Goal: Navigation & Orientation: Find specific page/section

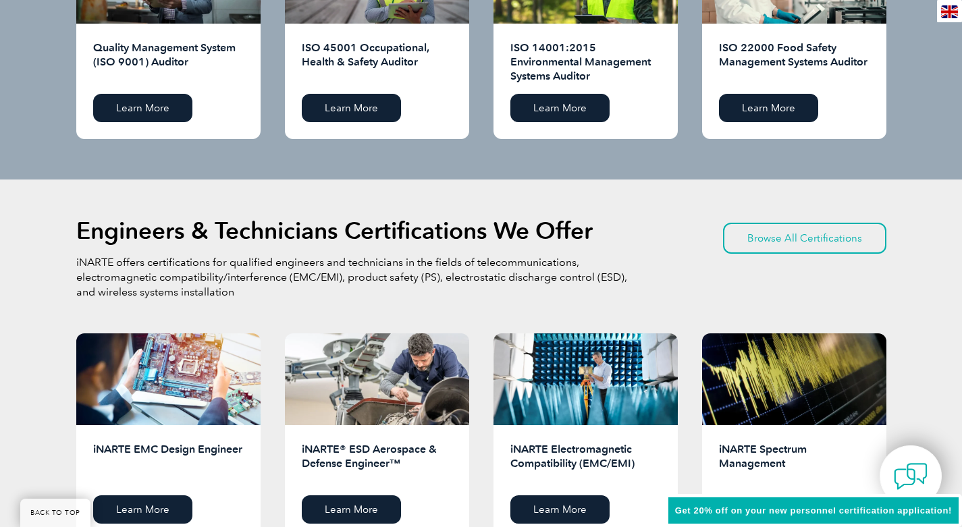
scroll to position [1556, 0]
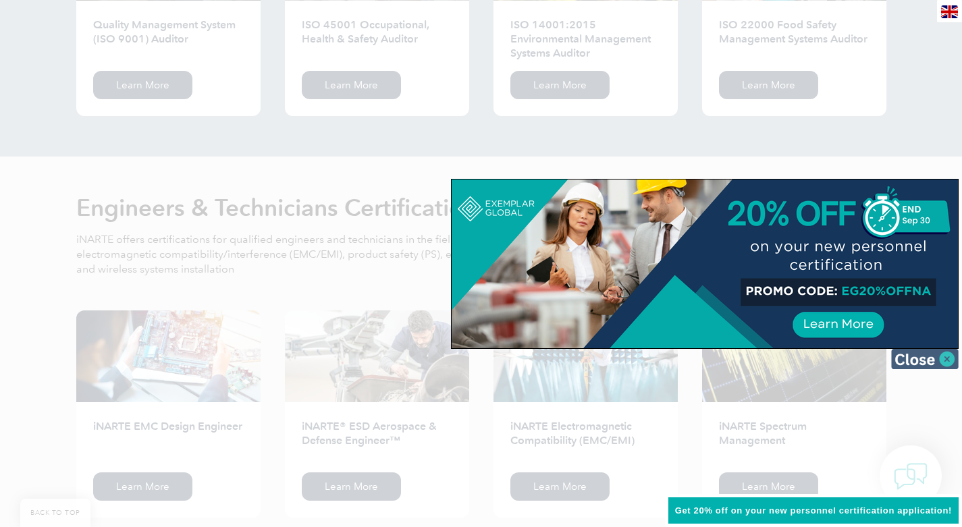
click at [947, 360] on img at bounding box center [924, 359] width 67 height 20
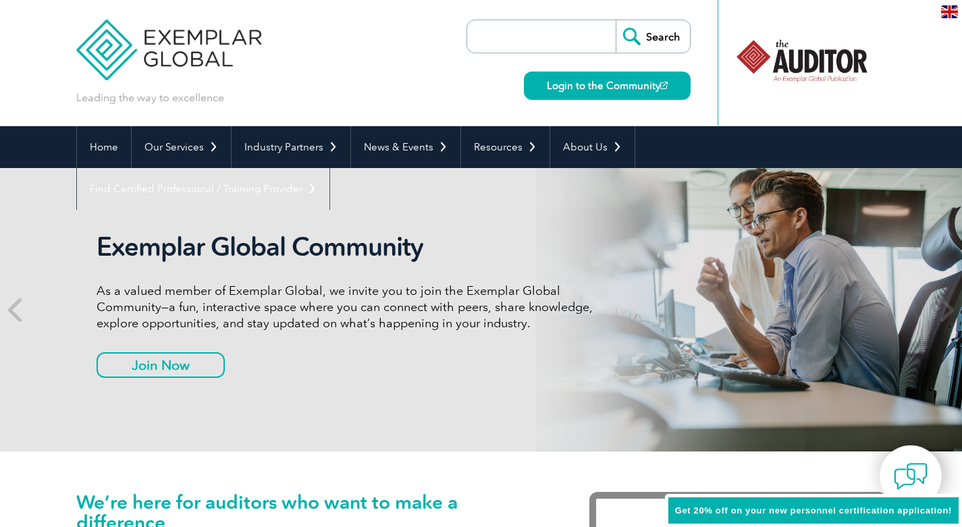
scroll to position [0, 0]
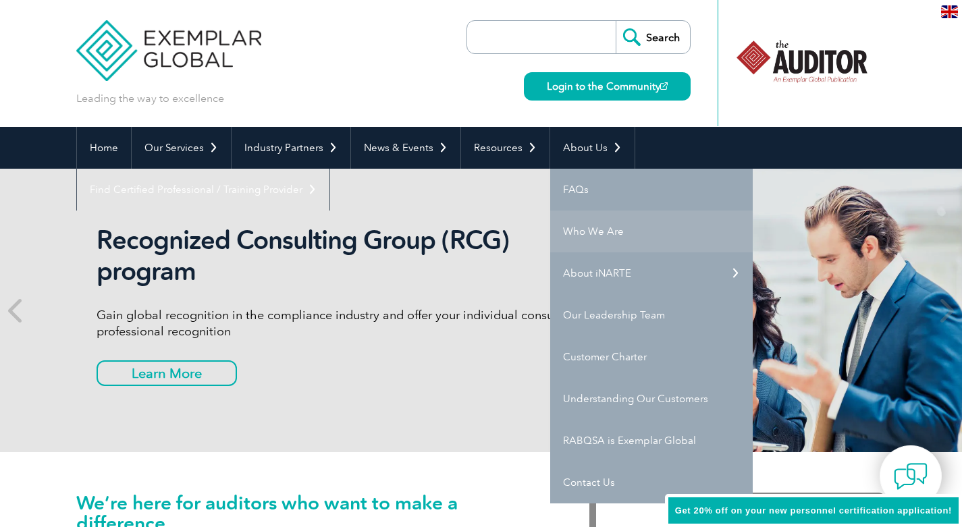
click at [572, 227] on link "Who We Are" at bounding box center [651, 232] width 202 height 42
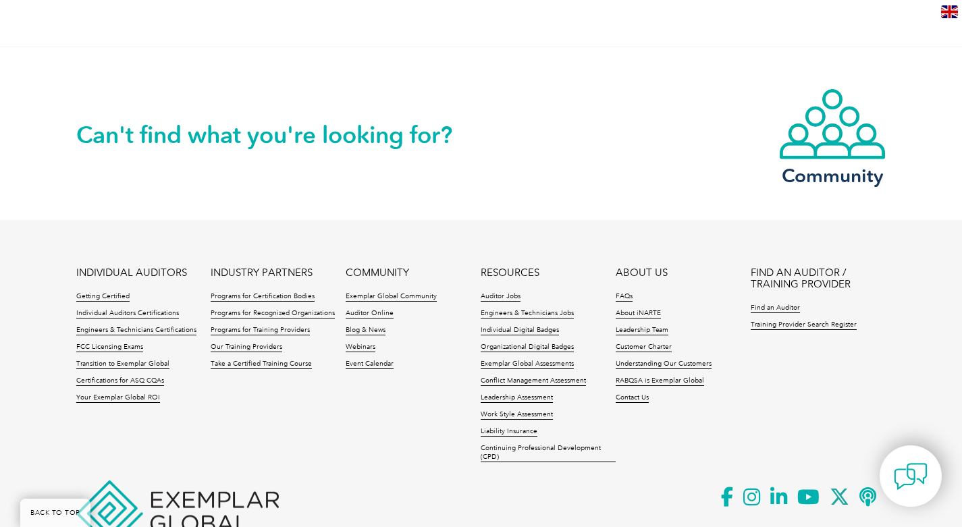
scroll to position [2461, 0]
